Goal: Contribute content: Add original content to the website for others to see

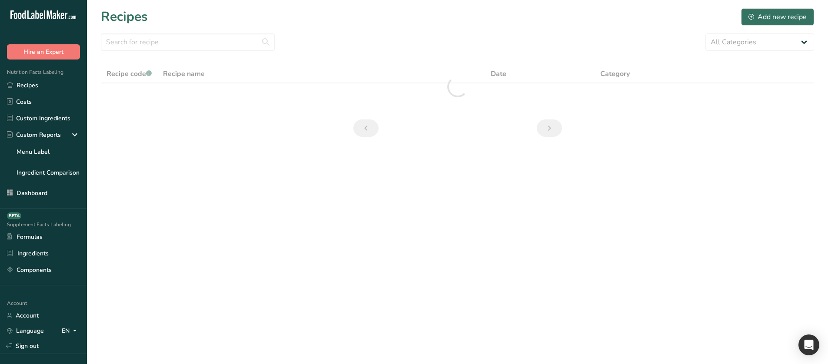
click at [143, 105] on div at bounding box center [457, 87] width 713 height 44
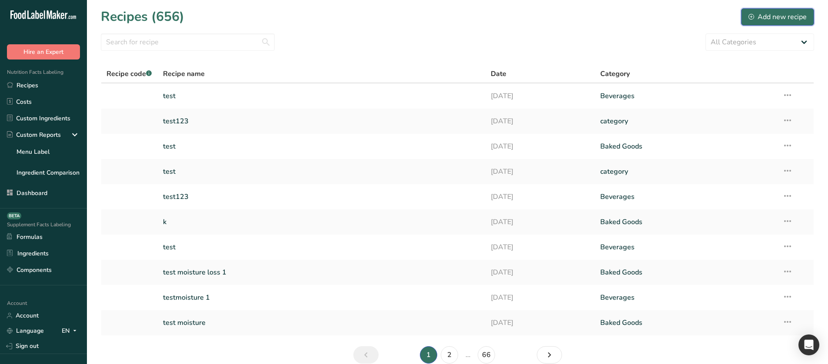
click at [789, 23] on button "Add new recipe" at bounding box center [777, 16] width 73 height 17
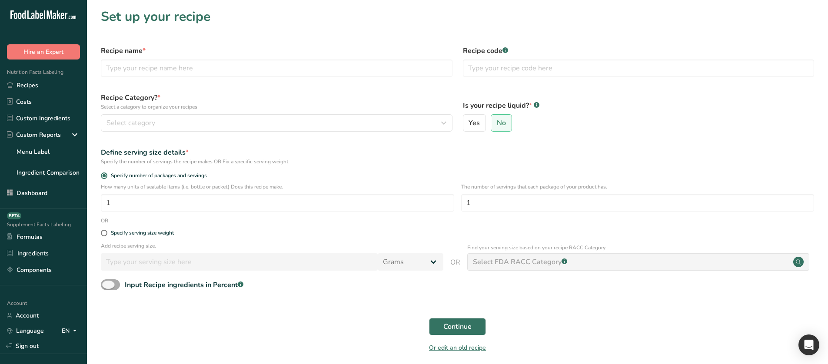
click at [106, 288] on span at bounding box center [110, 284] width 19 height 11
click at [106, 288] on input "Input Recipe ingredients in Percent .a-a{fill:#347362;}.b-a{fill:#fff;}" at bounding box center [104, 285] width 6 height 6
checkbox input "true"
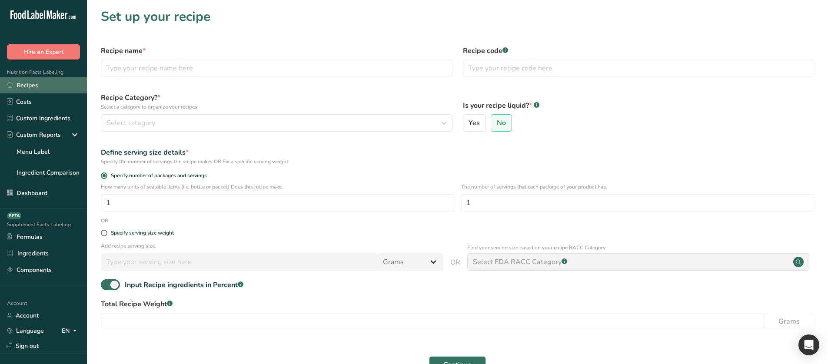
click at [37, 84] on link "Recipes" at bounding box center [43, 85] width 87 height 17
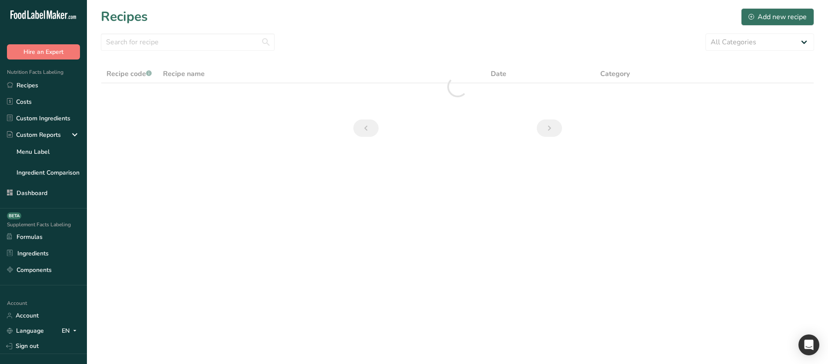
click at [179, 84] on div at bounding box center [457, 87] width 713 height 44
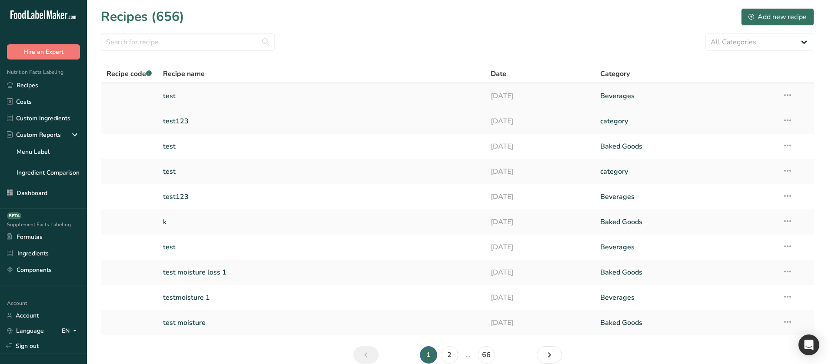
click at [185, 95] on link "test" at bounding box center [322, 96] width 318 height 18
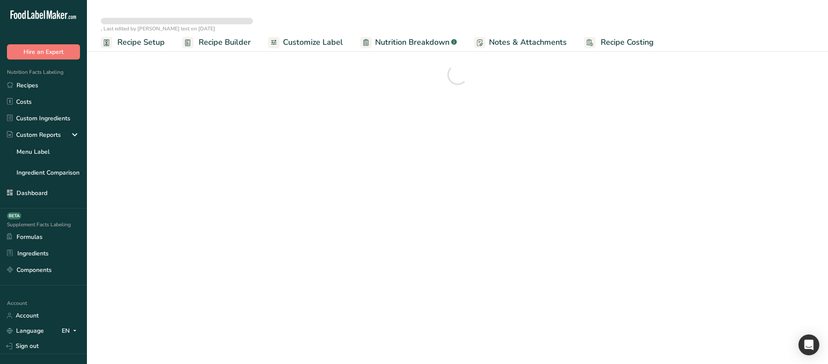
click at [138, 44] on span "Recipe Setup" at bounding box center [140, 42] width 47 height 12
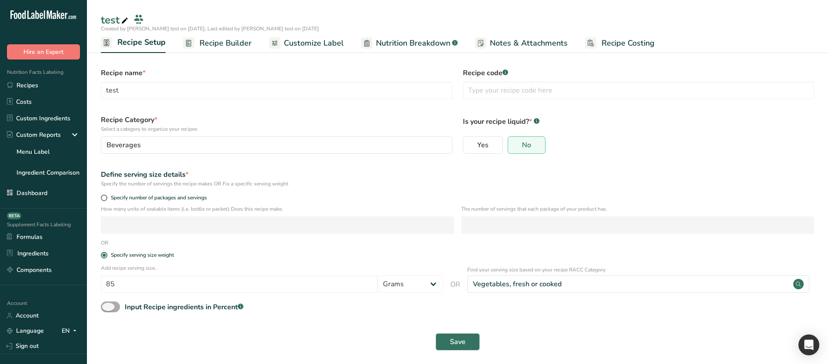
click at [103, 309] on span at bounding box center [110, 307] width 19 height 11
click at [103, 309] on input "Input Recipe ingredients in Percent .a-a{fill:#347362;}.b-a{fill:#fff;}" at bounding box center [104, 307] width 6 height 6
checkbox input "true"
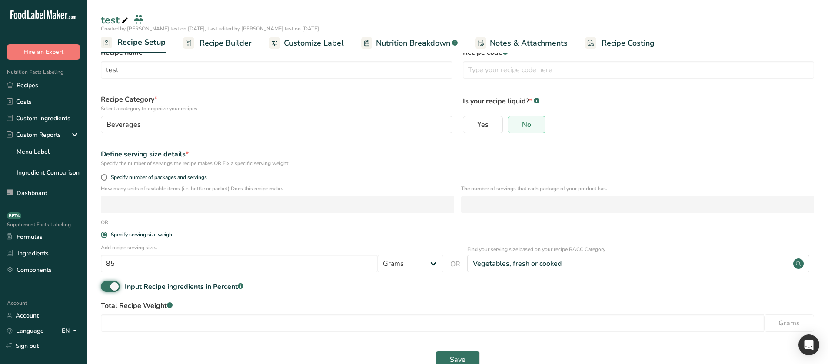
scroll to position [39, 0]
